Goal: Transaction & Acquisition: Purchase product/service

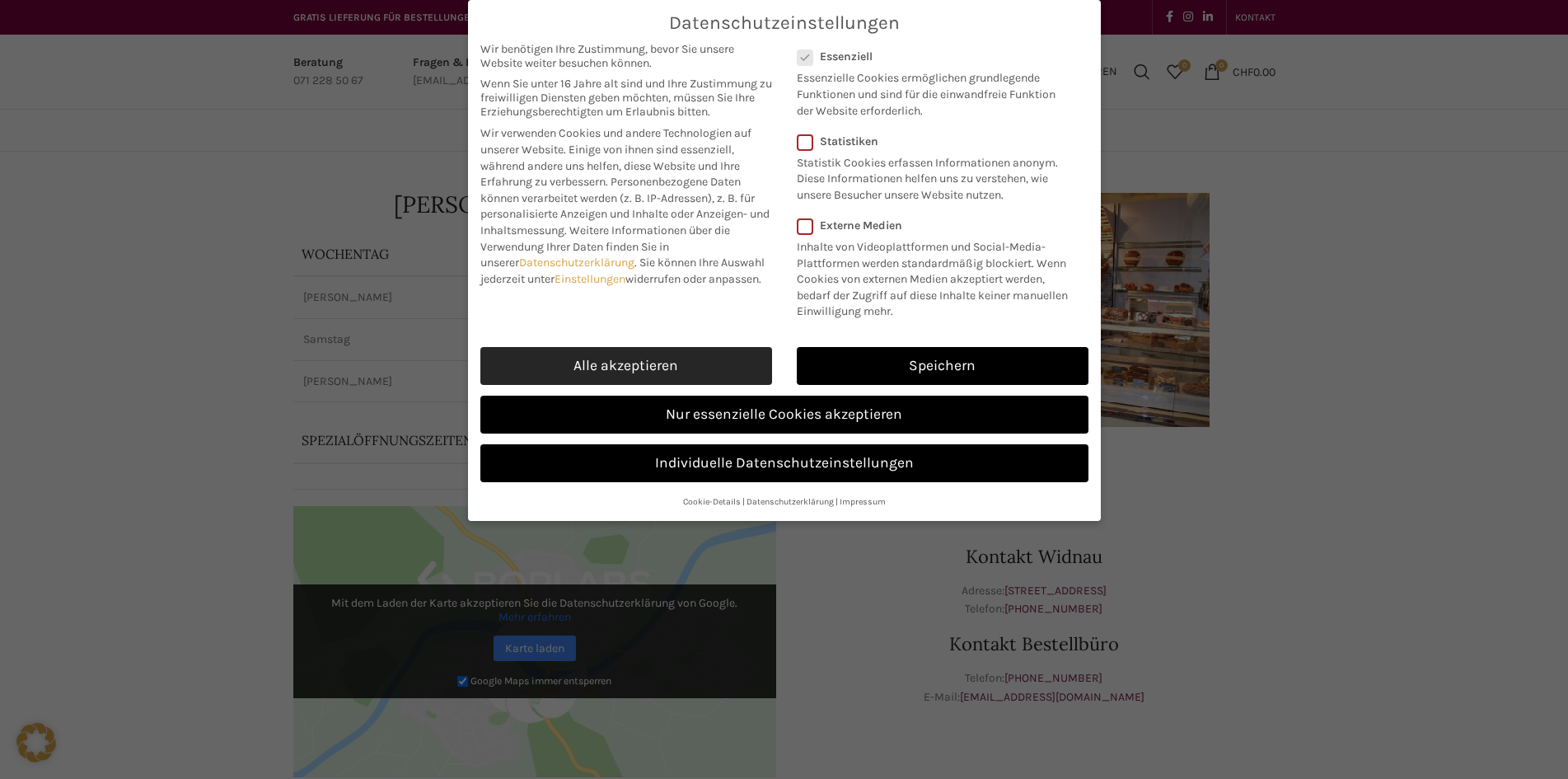
click at [688, 363] on link "Alle akzeptieren" at bounding box center [626, 366] width 292 height 38
checkbox input "true"
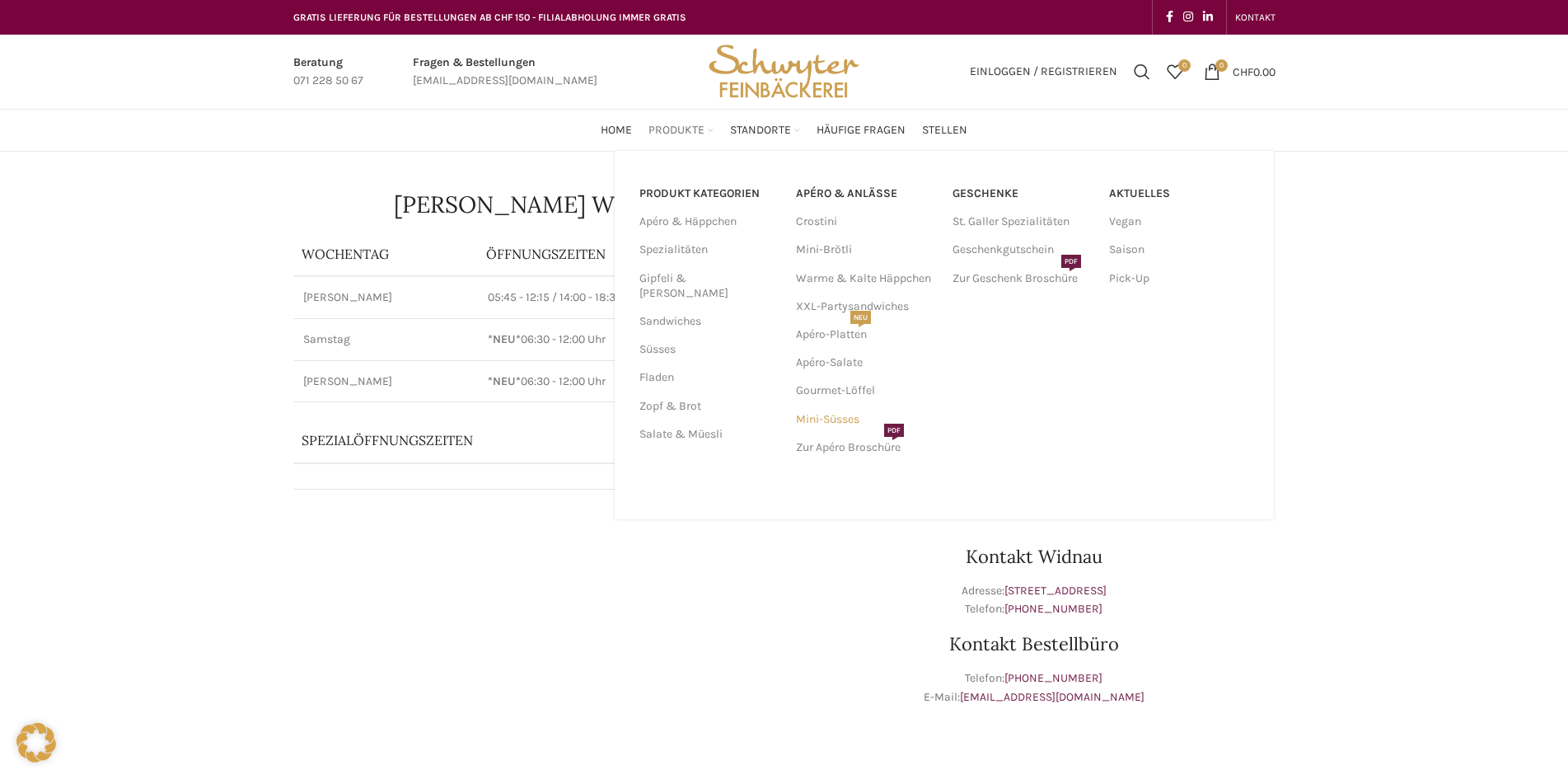
click at [827, 423] on link "Mini-Süsses" at bounding box center [866, 419] width 140 height 28
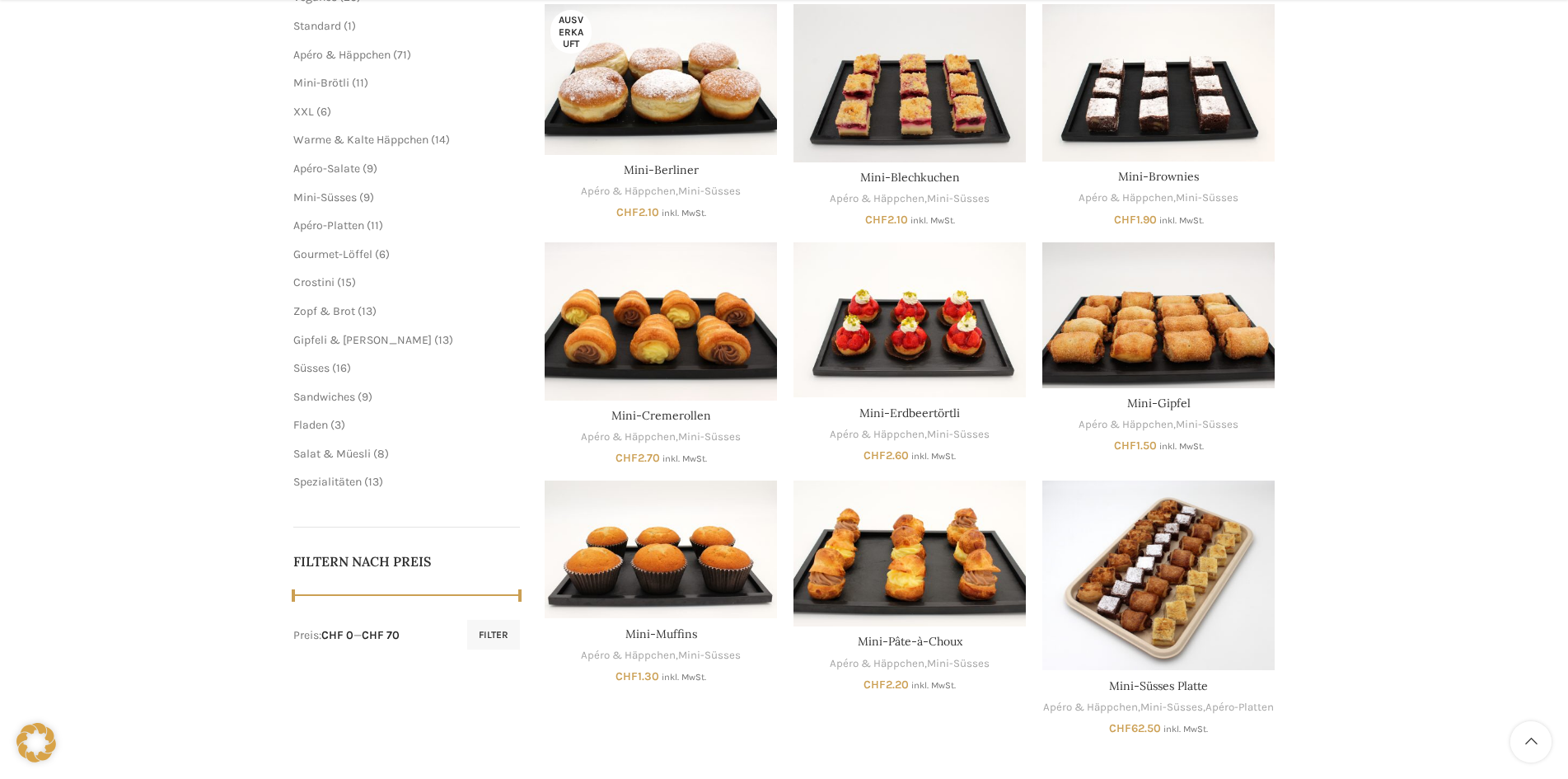
scroll to position [494, 0]
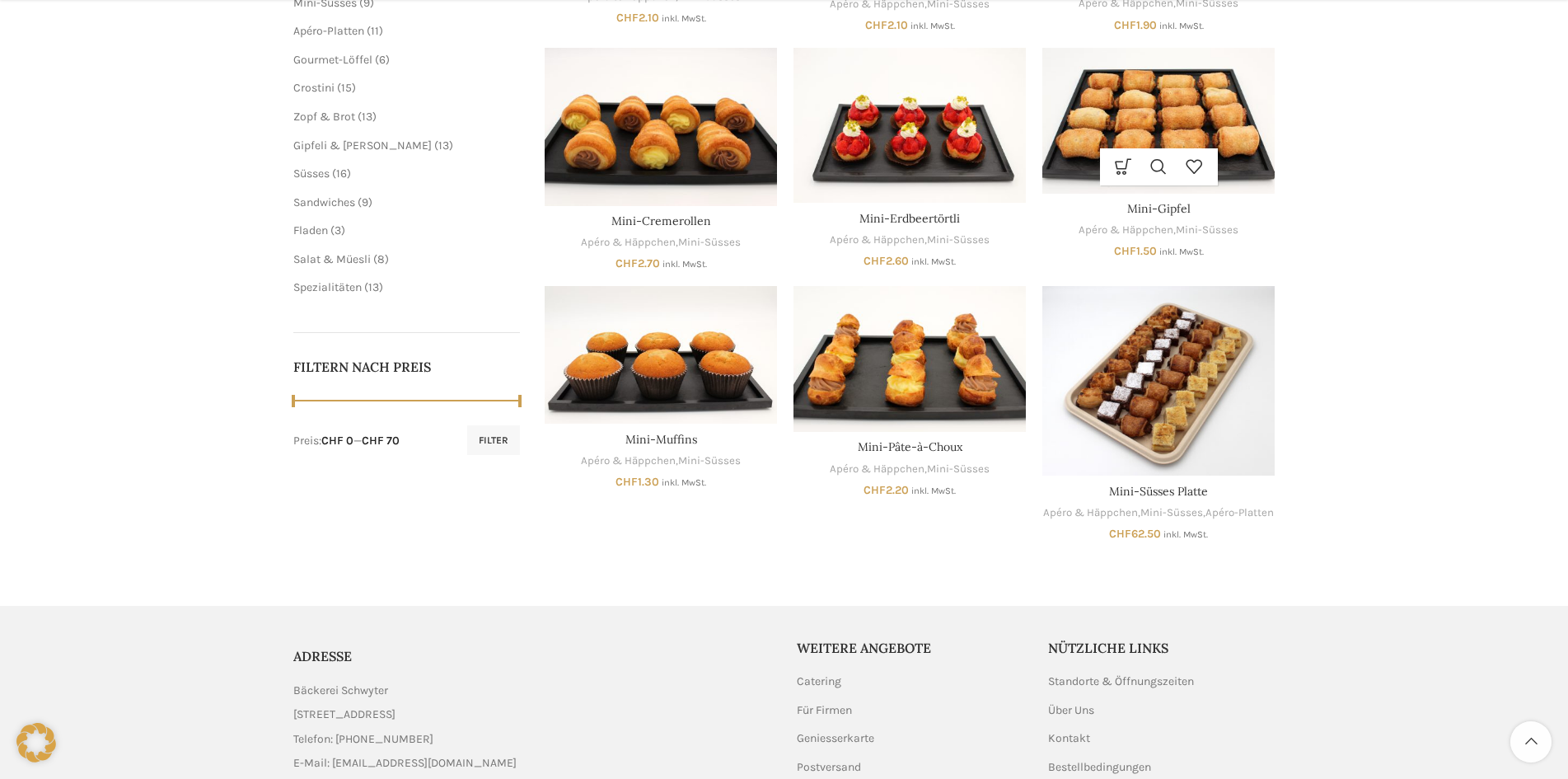
click at [1108, 126] on img "Mini-Gipfel" at bounding box center [1159, 121] width 233 height 146
